Goal: Task Accomplishment & Management: Use online tool/utility

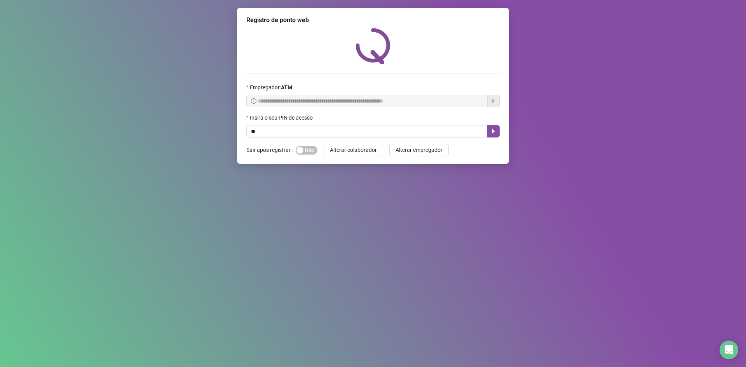
type input "*"
type input "****"
click at [354, 132] on input "text" at bounding box center [366, 131] width 241 height 12
